Goal: Task Accomplishment & Management: Manage account settings

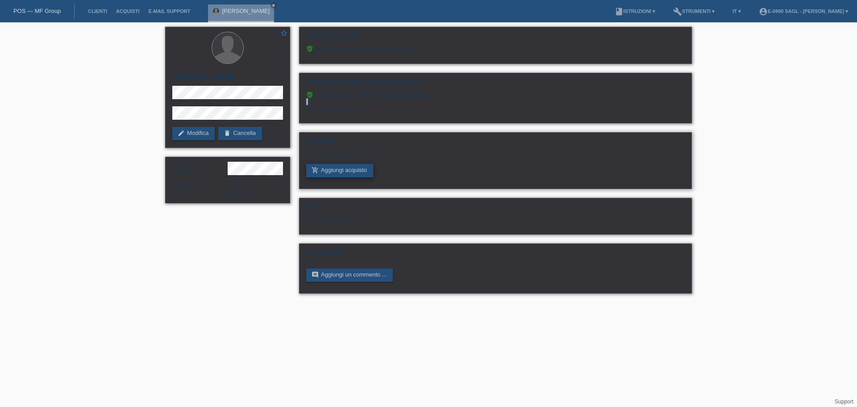
click at [355, 171] on link "add_shopping_cart Aggiungi acquisto" at bounding box center [339, 170] width 67 height 13
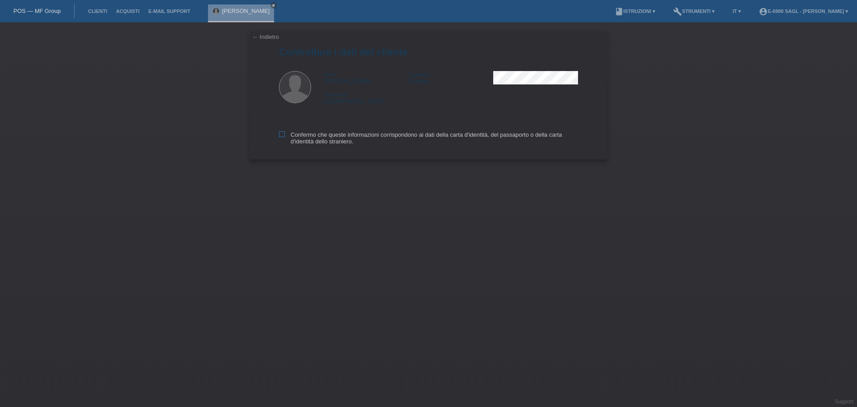
click at [310, 138] on label "Confermo che queste informazioni corrispondono ai dati della carta d'identità, …" at bounding box center [428, 137] width 299 height 13
click at [285, 137] on input "Confermo che queste informazioni corrispondono ai dati della carta d'identità, …" at bounding box center [282, 134] width 6 height 6
checkbox input "true"
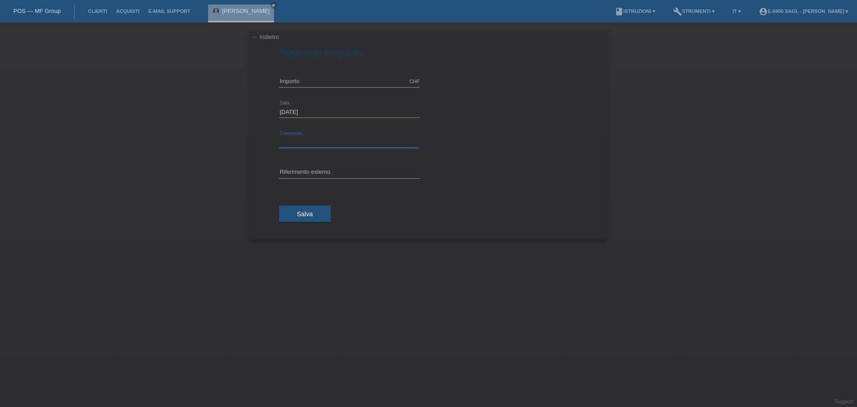
click at [289, 142] on input "text" at bounding box center [349, 142] width 141 height 11
click at [254, 183] on div "← Indietro Aggiungi acquisto CHF error Importo" at bounding box center [428, 135] width 357 height 208
click at [284, 83] on input "text" at bounding box center [349, 81] width 141 height 11
click at [188, 111] on div "← Indietro Aggiungi acquisto CHF error Importo 09.10.2025 error" at bounding box center [428, 214] width 857 height 384
click at [271, 3] on link "close" at bounding box center [274, 5] width 6 height 6
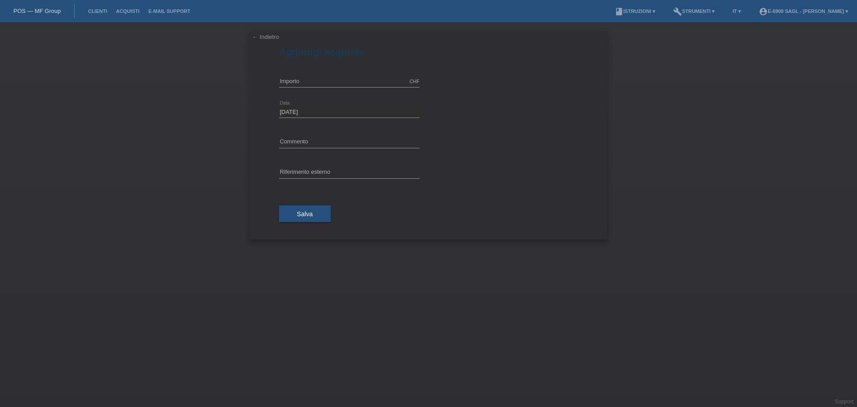
click at [32, 10] on link "POS — MF Group" at bounding box center [36, 11] width 47 height 7
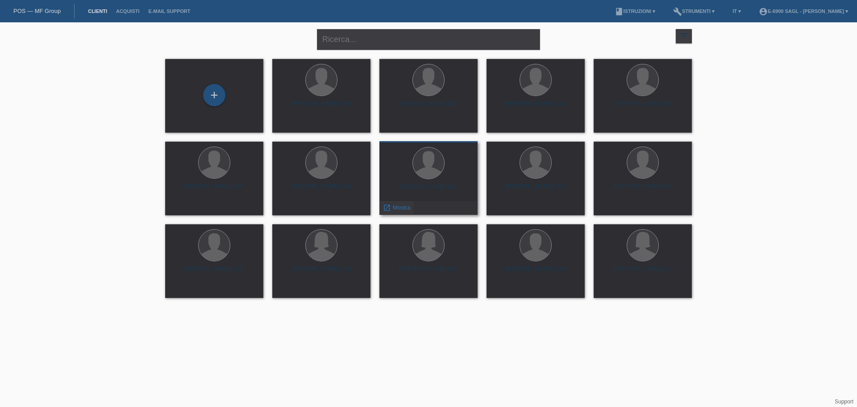
click at [393, 203] on div "launch Mostra" at bounding box center [396, 207] width 33 height 13
click at [390, 207] on icon "launch" at bounding box center [387, 208] width 8 height 8
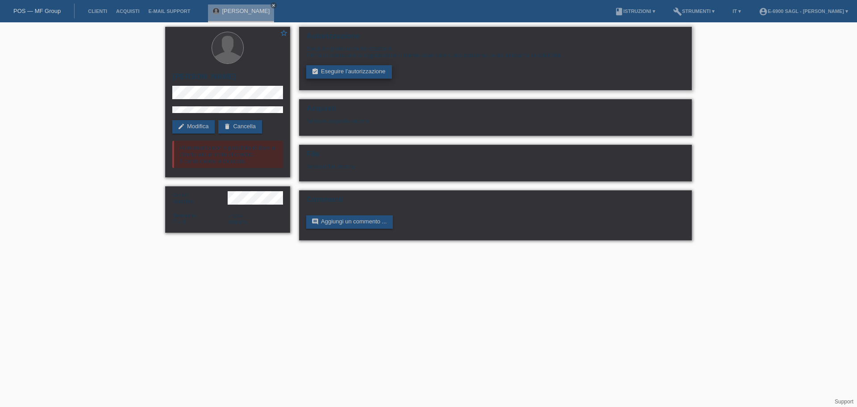
click at [348, 71] on link "assignment_turned_in Eseguire l’autorizzazione" at bounding box center [349, 71] width 86 height 13
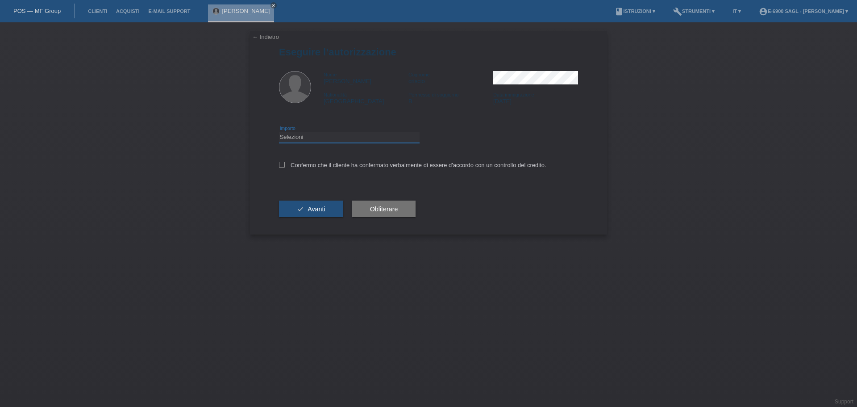
click at [331, 137] on select "Selezioni CHF 1.00 - CHF 499.00 CHF 500.00 - CHF 1'999.00 CHF 2'000.00 - CHF 6'…" at bounding box center [349, 137] width 141 height 11
select select "3"
click at [279, 132] on select "Selezioni CHF 1.00 - CHF 499.00 CHF 500.00 - CHF 1'999.00 CHF 2'000.00 - CHF 6'…" at bounding box center [349, 137] width 141 height 11
click at [312, 163] on label "Confermo che il cliente ha confermato verbalmente di essere d'accordo con un co…" at bounding box center [412, 165] width 267 height 7
click at [285, 163] on input "Confermo che il cliente ha confermato verbalmente di essere d'accordo con un co…" at bounding box center [282, 165] width 6 height 6
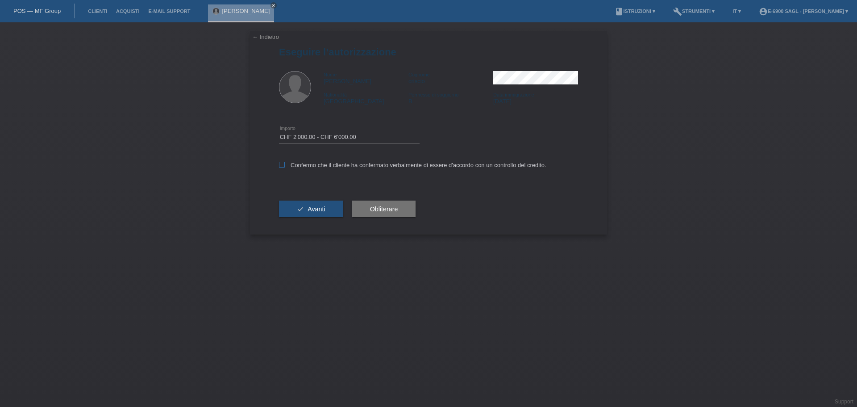
checkbox input "true"
drag, startPoint x: 313, startPoint y: 199, endPoint x: 311, endPoint y: 206, distance: 7.9
click at [311, 204] on div "check Avanti" at bounding box center [311, 209] width 64 height 52
click at [311, 206] on span "Avanti" at bounding box center [316, 208] width 17 height 7
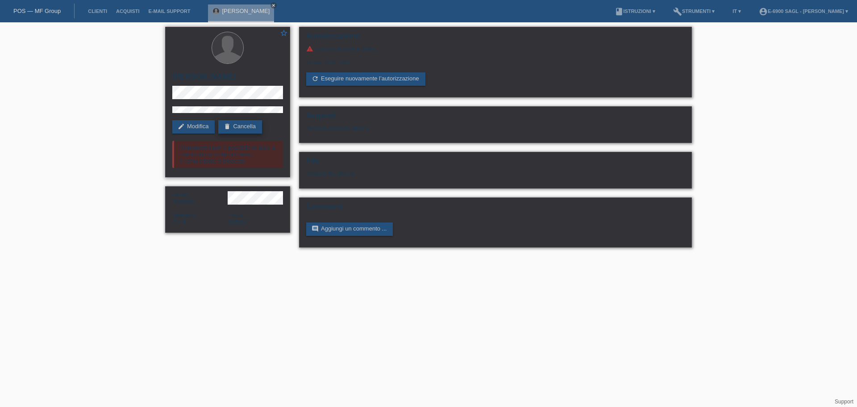
click at [242, 127] on link "delete Cancella" at bounding box center [240, 126] width 44 height 13
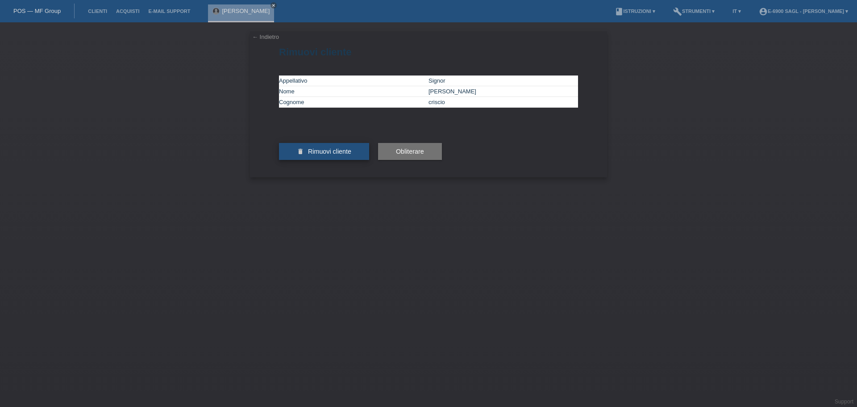
click at [346, 155] on span "Rimuovi cliente" at bounding box center [329, 151] width 43 height 7
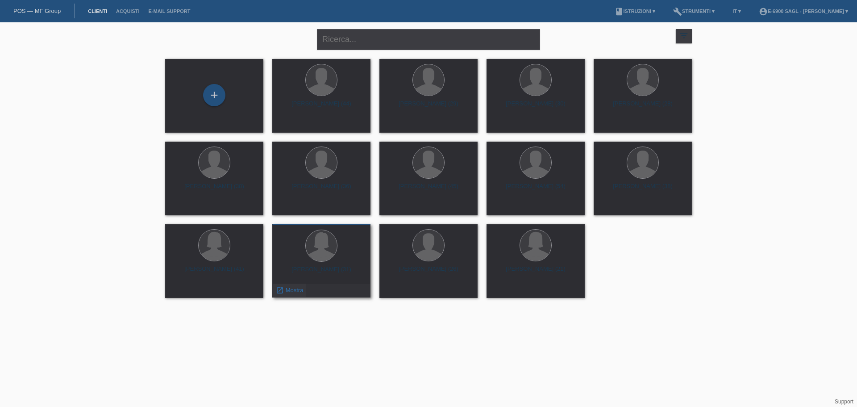
click at [287, 288] on span "Mostra" at bounding box center [295, 290] width 18 height 7
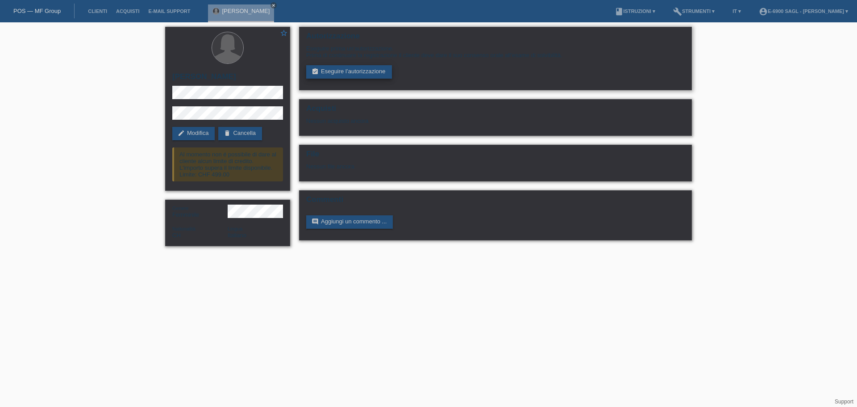
click at [356, 73] on link "assignment_turned_in Eseguire l’autorizzazione" at bounding box center [349, 71] width 86 height 13
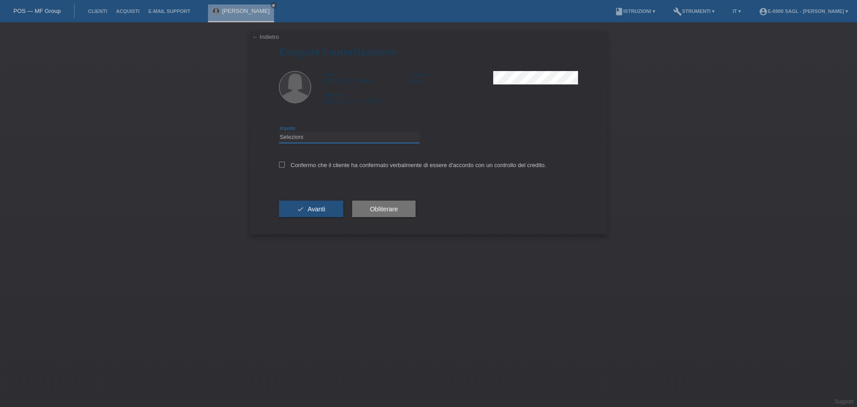
click at [336, 138] on select "Selezioni CHF 1.00 - CHF 499.00 CHF 500.00 - CHF 1'999.00 CHF 2'000.00 - CHF 6'…" at bounding box center [349, 137] width 141 height 11
select select "3"
click at [279, 132] on select "Selezioni CHF 1.00 - CHF 499.00 CHF 500.00 - CHF 1'999.00 CHF 2'000.00 - CHF 6'…" at bounding box center [349, 137] width 141 height 11
click at [309, 173] on div "Confermo che il cliente ha confermato verbalmente di essere d'accordo con un co…" at bounding box center [428, 168] width 299 height 30
click at [309, 166] on label "Confermo che il cliente ha confermato verbalmente di essere d'accordo con un co…" at bounding box center [412, 165] width 267 height 7
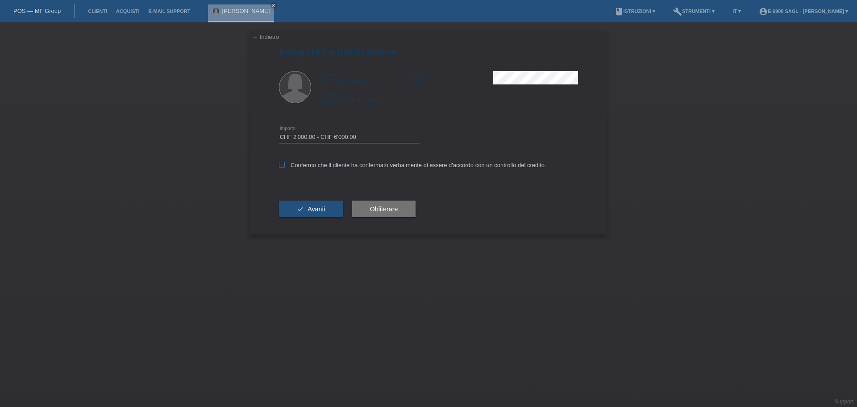
click at [285, 166] on input "Confermo che il cliente ha confermato verbalmente di essere d'accordo con un co…" at bounding box center [282, 165] width 6 height 6
checkbox input "true"
click at [321, 209] on span "Avanti" at bounding box center [316, 208] width 17 height 7
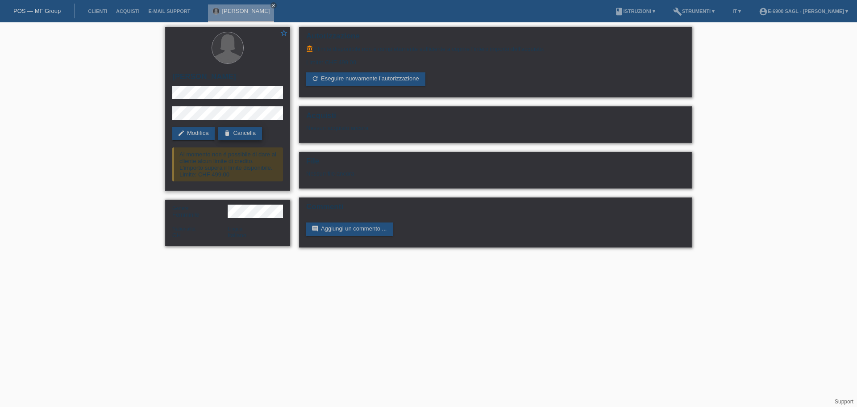
click at [251, 131] on link "delete Cancella" at bounding box center [240, 133] width 44 height 13
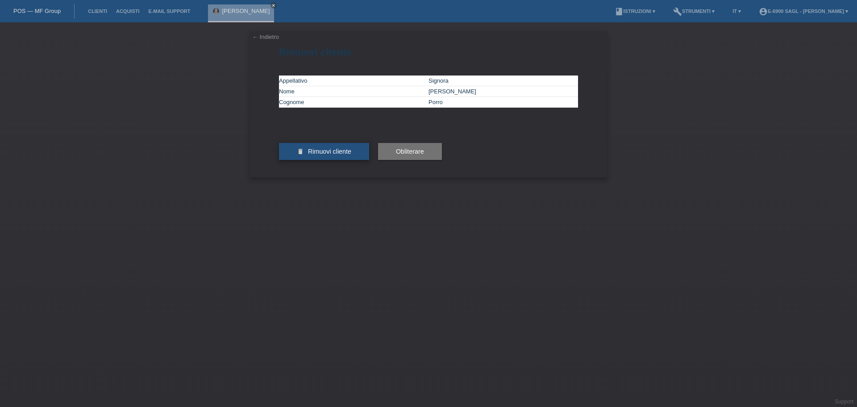
click at [323, 160] on button "delete Rimuovi cliente" at bounding box center [324, 151] width 90 height 17
